Goal: Information Seeking & Learning: Learn about a topic

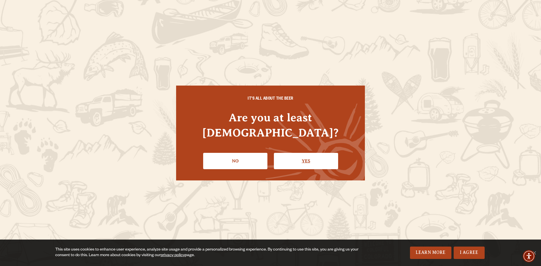
click at [302, 158] on link "Yes" at bounding box center [306, 161] width 64 height 16
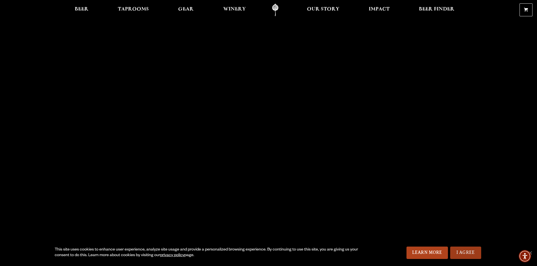
click at [466, 257] on link "I Agree" at bounding box center [465, 253] width 31 height 12
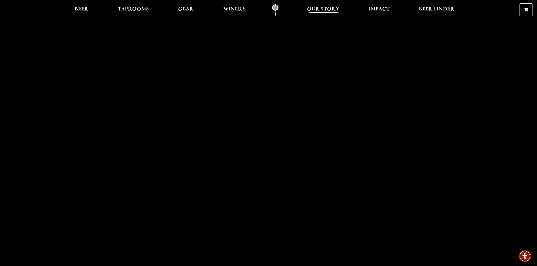
click at [311, 10] on span "Our Story" at bounding box center [323, 9] width 32 height 5
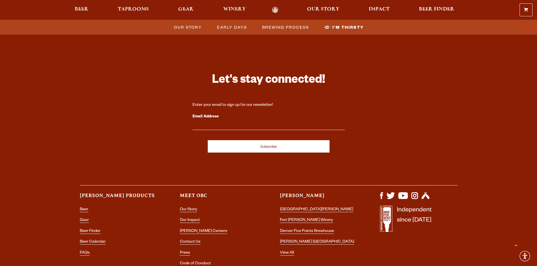
scroll to position [1869, 0]
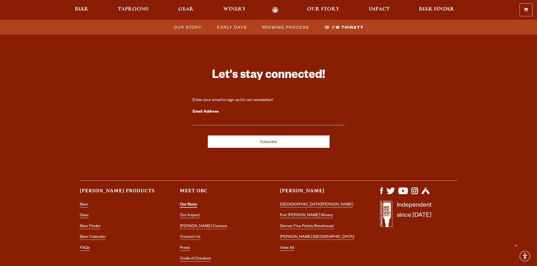
click at [191, 203] on link "Our Story" at bounding box center [188, 205] width 17 height 5
